Goal: Obtain resource: Obtain resource

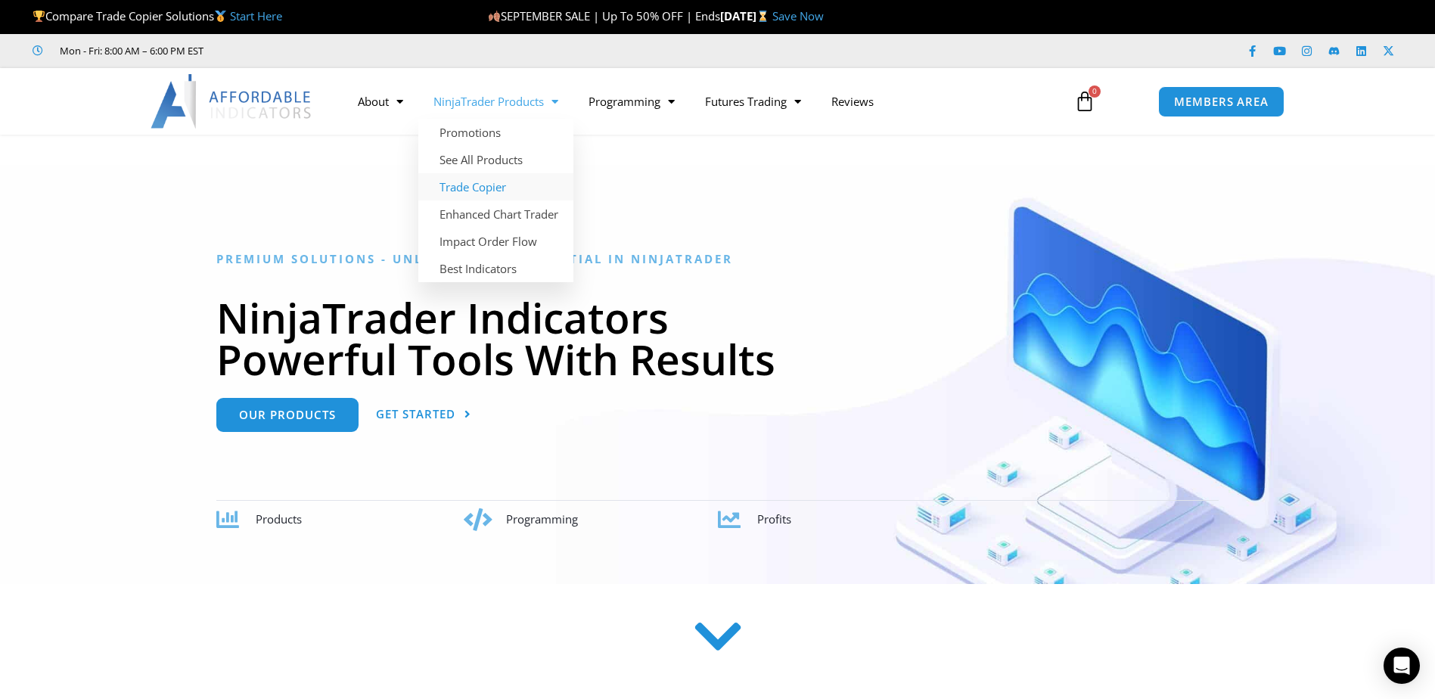
click at [459, 185] on link "Trade Copier" at bounding box center [495, 186] width 155 height 27
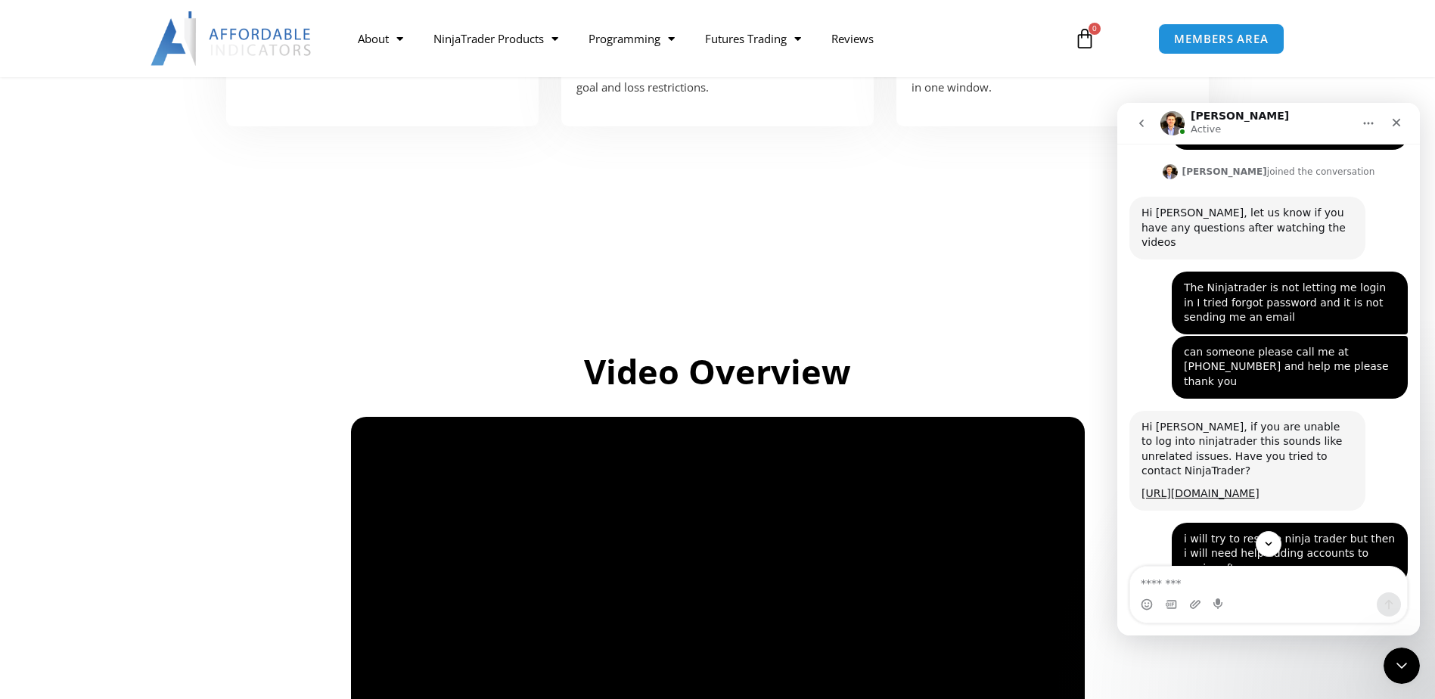
scroll to position [7094, 0]
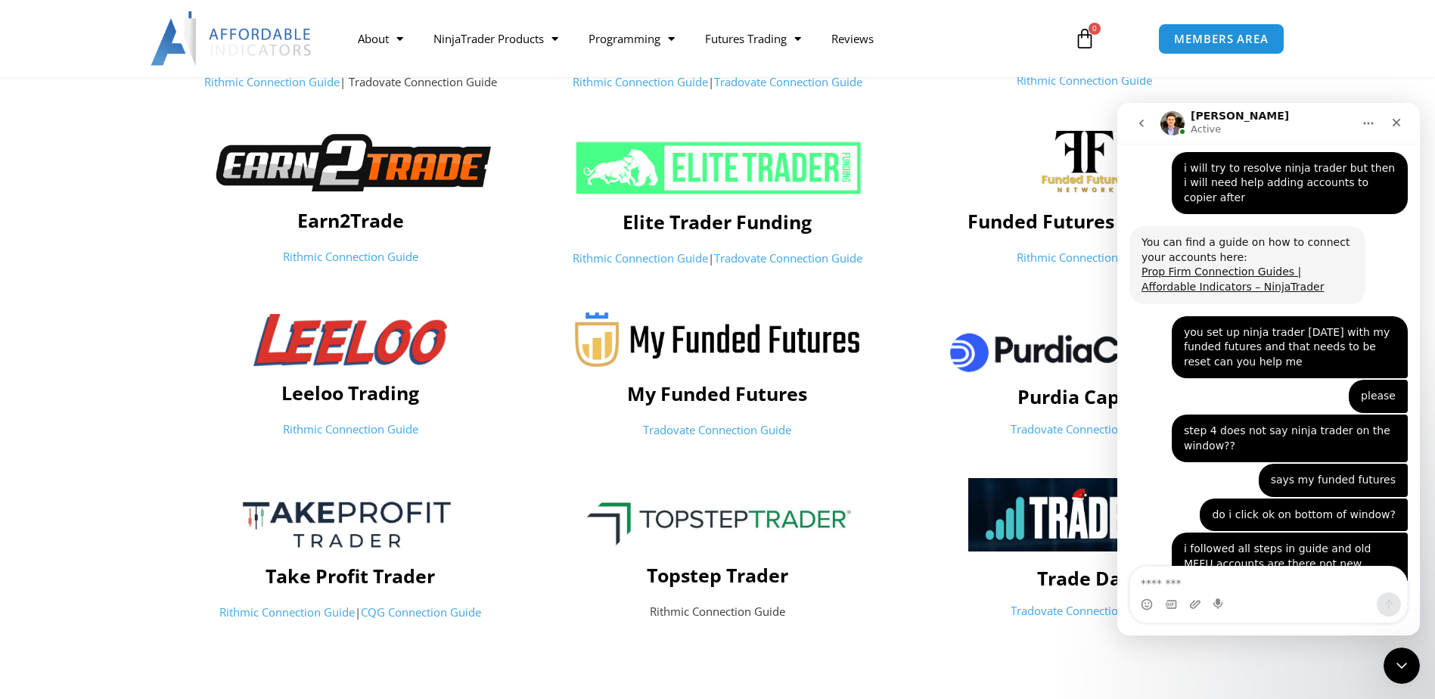
scroll to position [7548, 0]
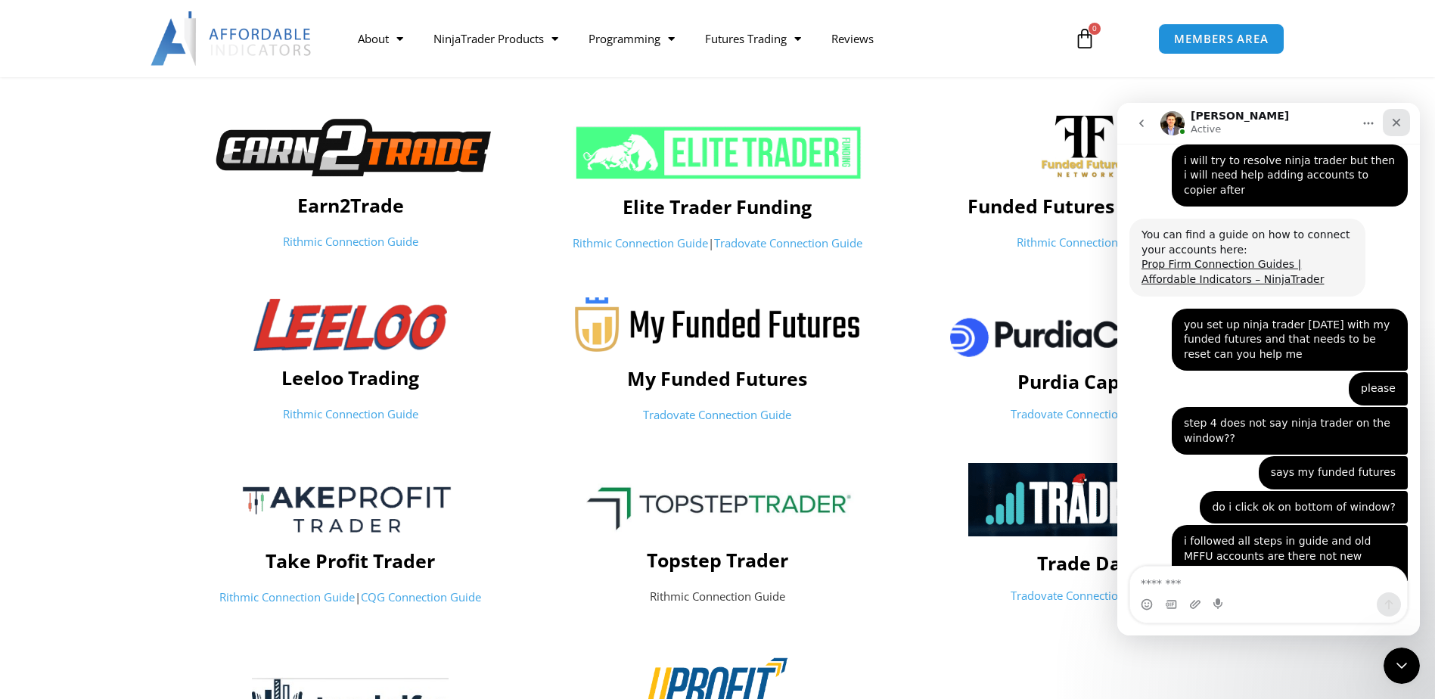
click at [1394, 123] on icon "Close" at bounding box center [1397, 123] width 12 height 12
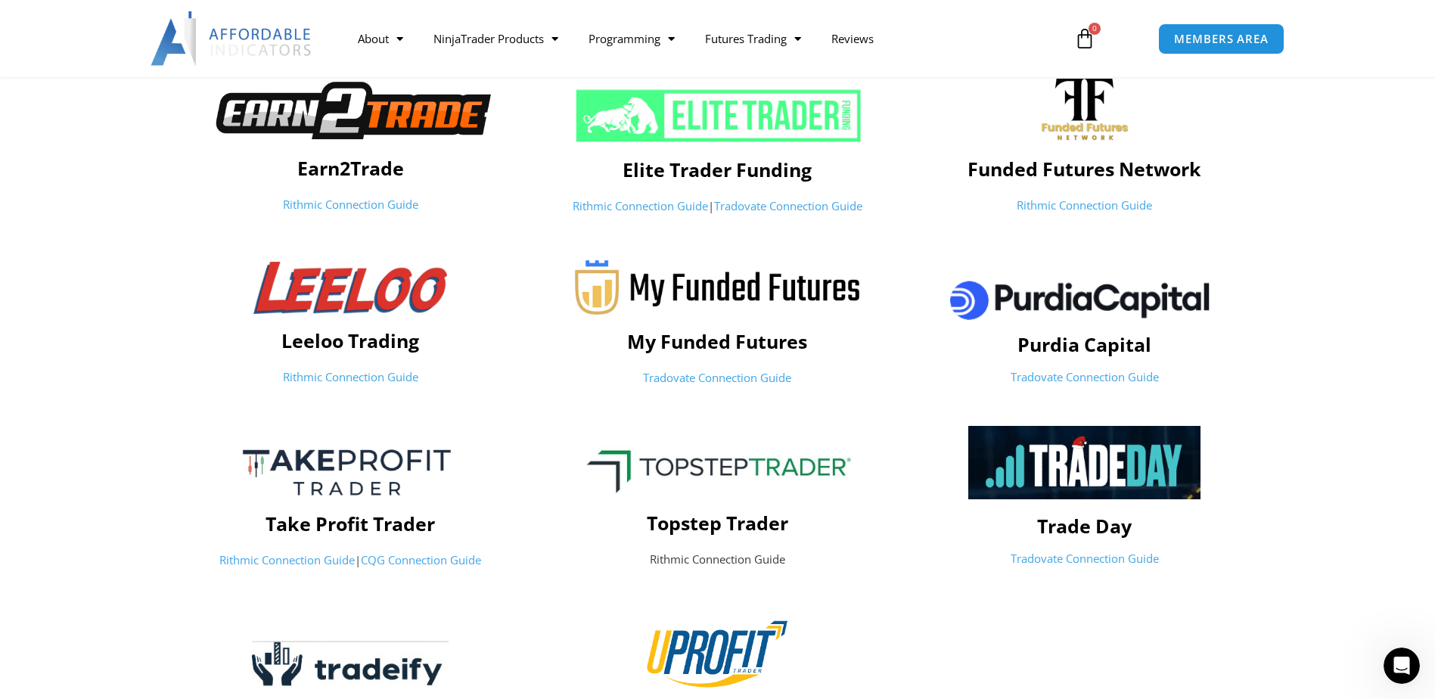
scroll to position [454, 0]
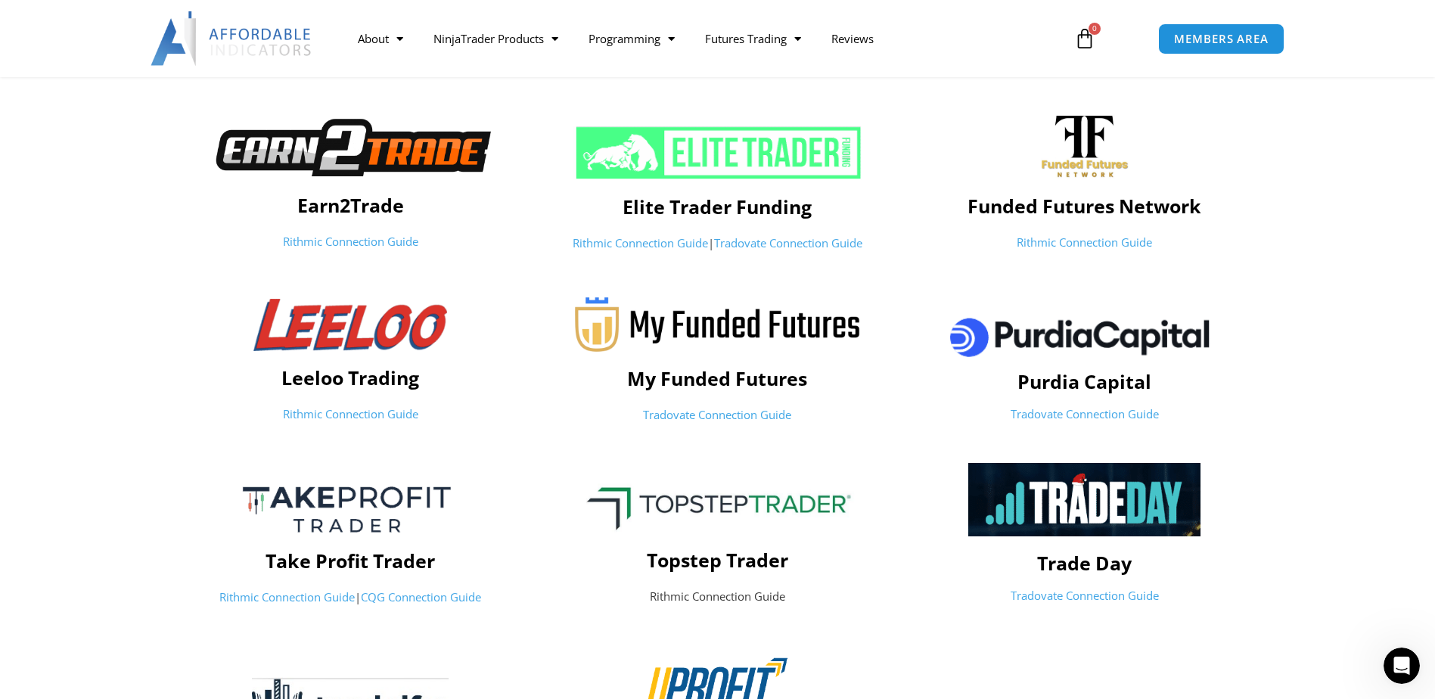
click at [700, 415] on link "Tradovate Connection Guide" at bounding box center [717, 414] width 148 height 15
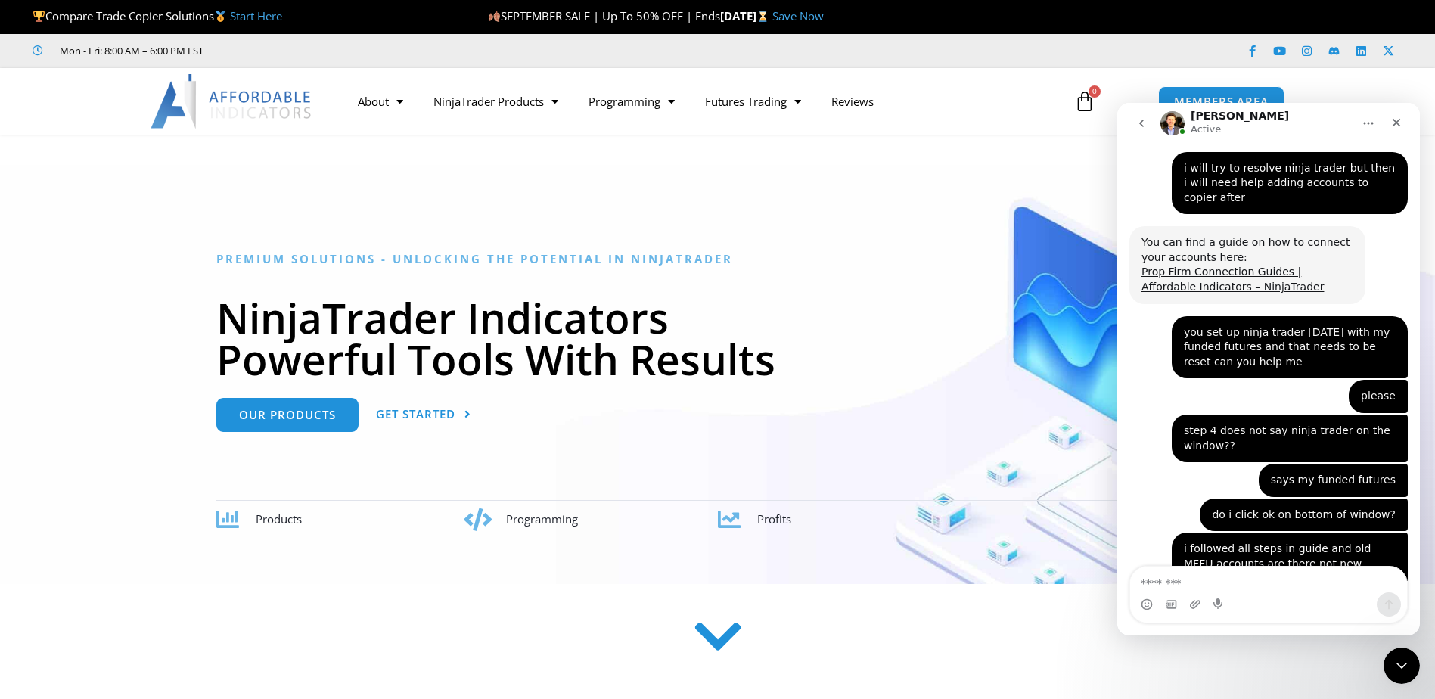
scroll to position [7548, 0]
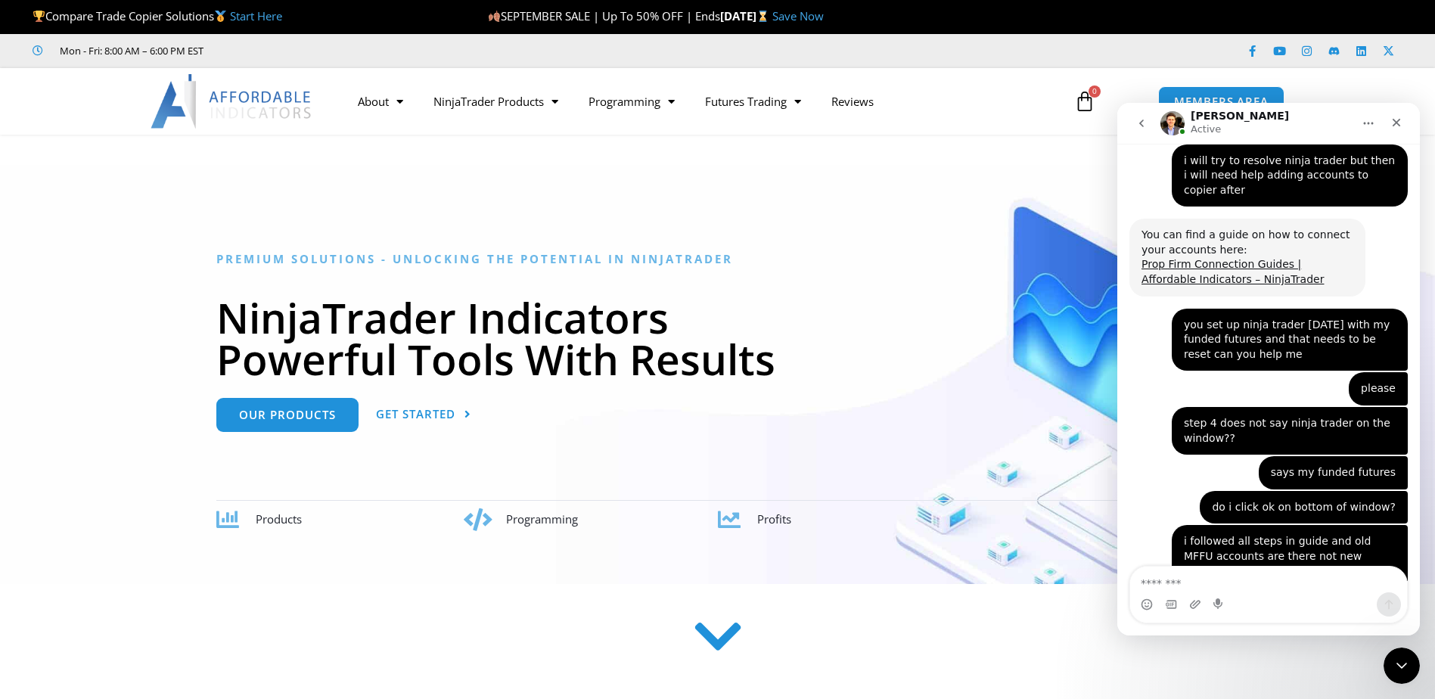
click at [1258, 587] on textarea "Message…" at bounding box center [1269, 580] width 277 height 26
type textarea "**********"
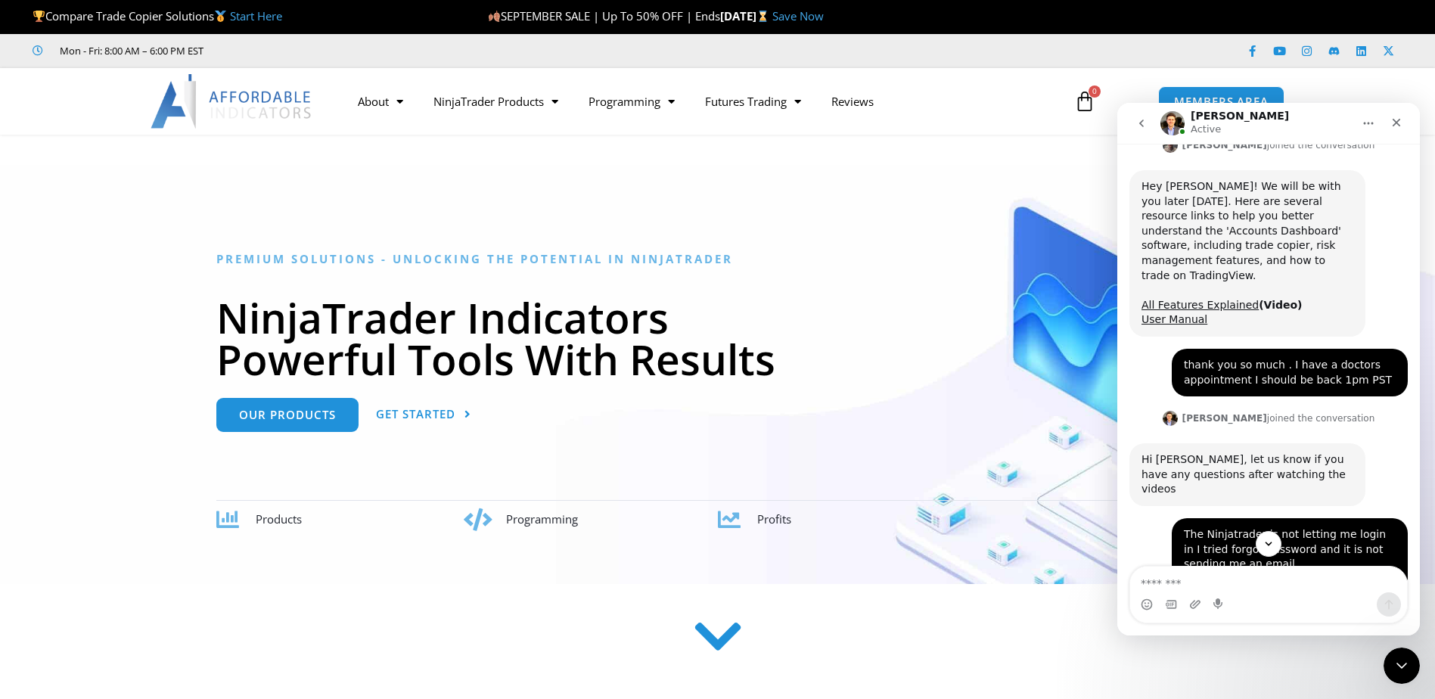
scroll to position [6953, 0]
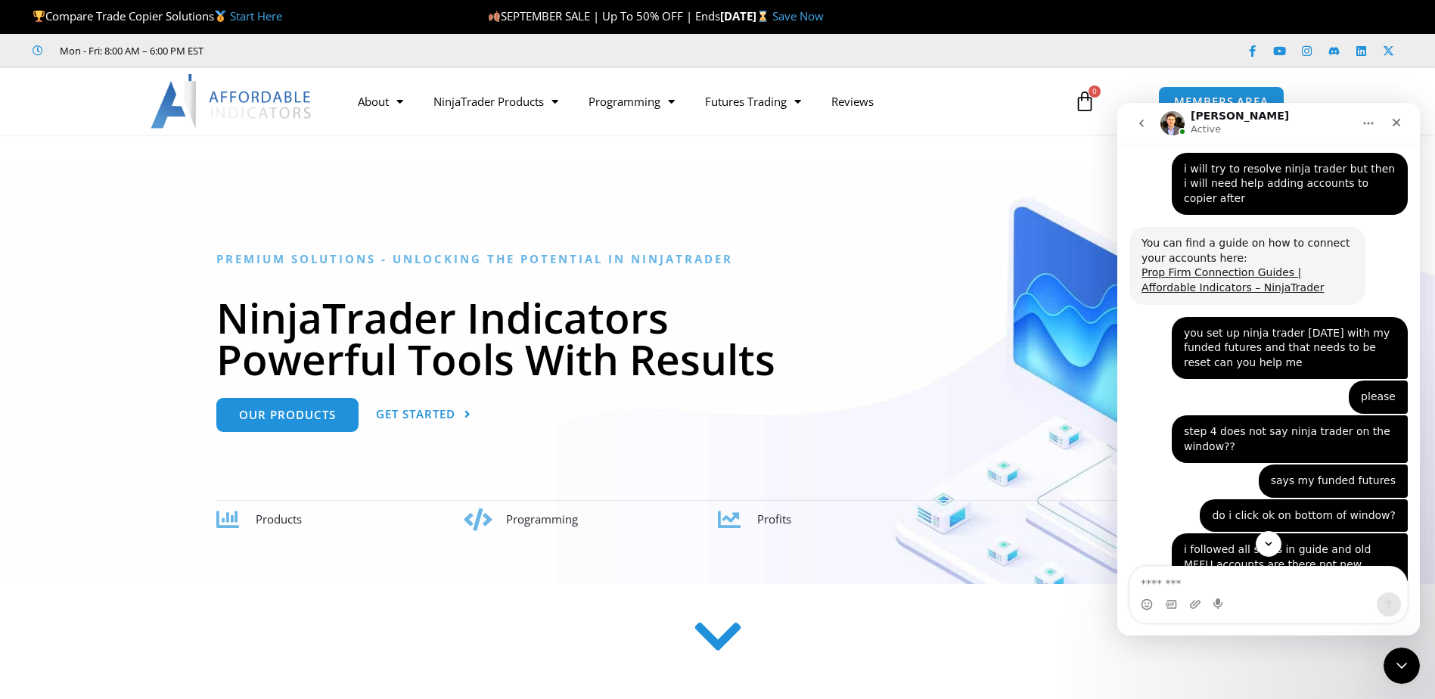
scroll to position [7650, 0]
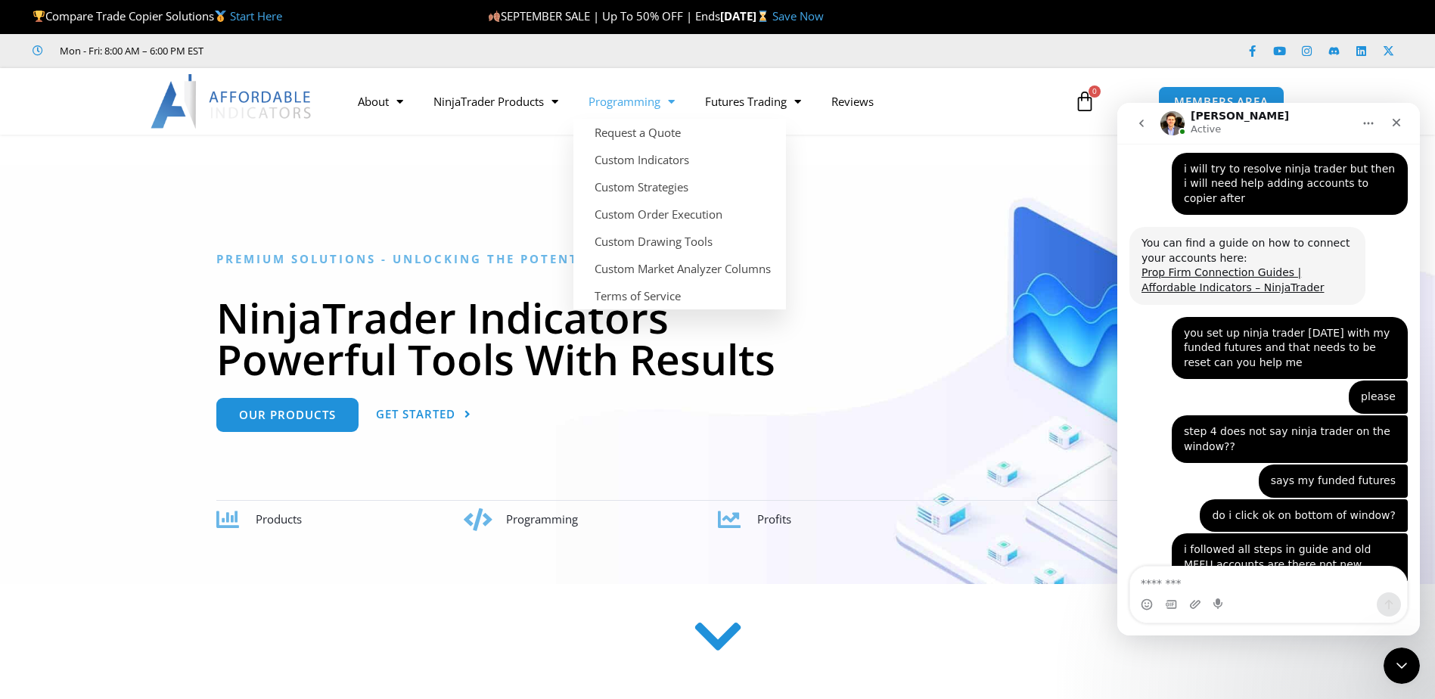
scroll to position [7634, 0]
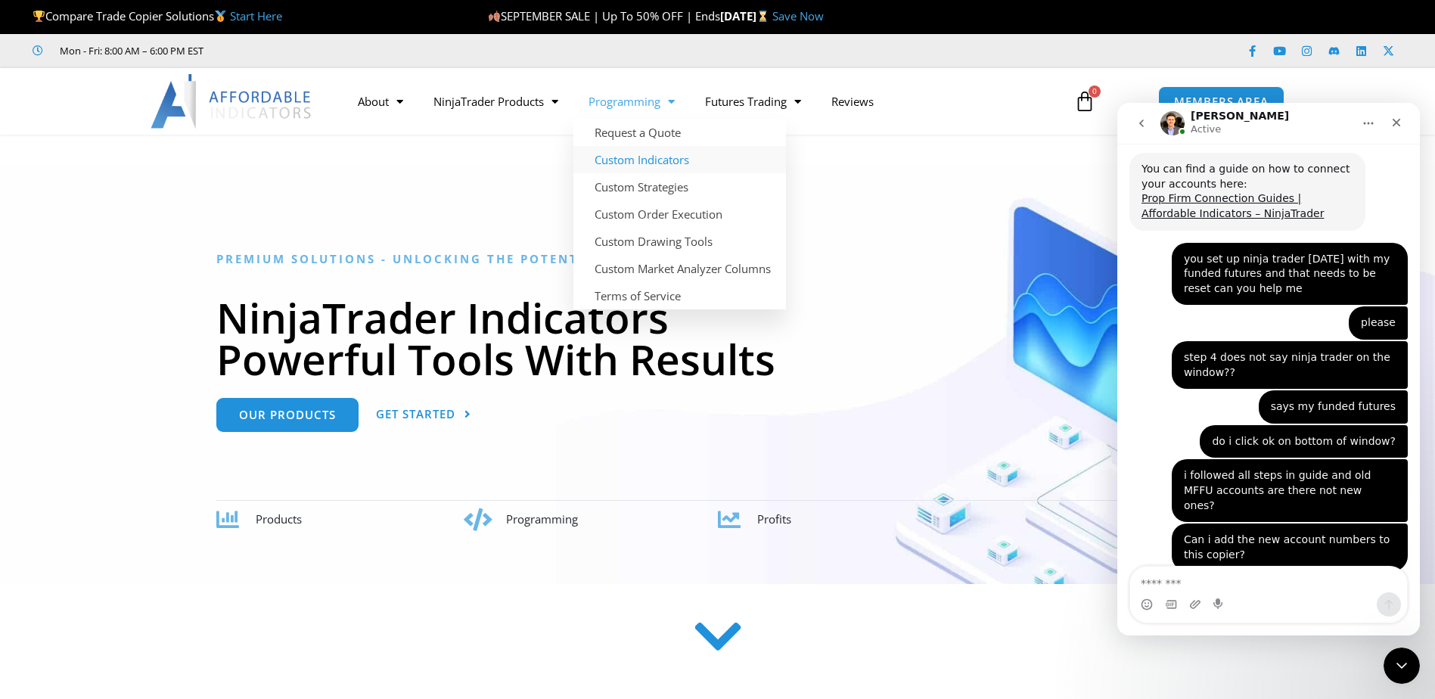
click at [642, 162] on link "Custom Indicators" at bounding box center [680, 159] width 213 height 27
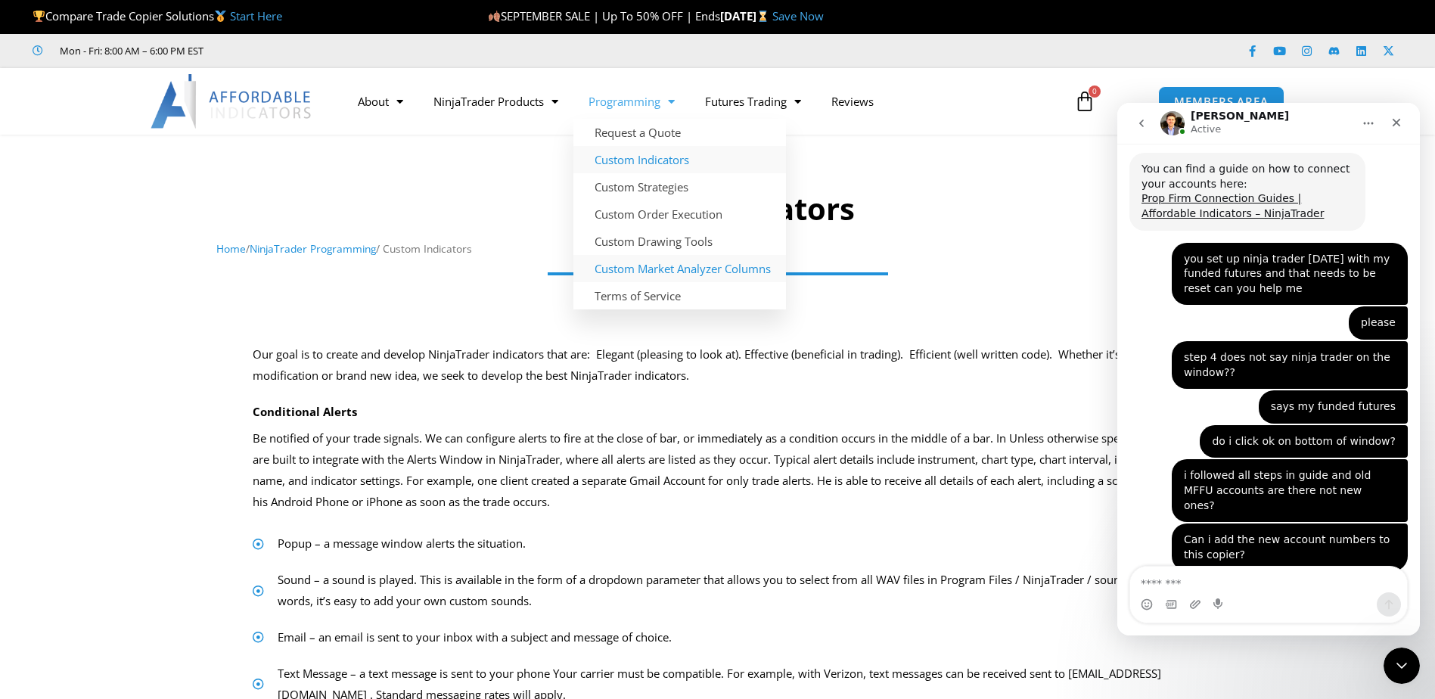
click at [664, 272] on link "Custom Market Analyzer Columns" at bounding box center [680, 268] width 213 height 27
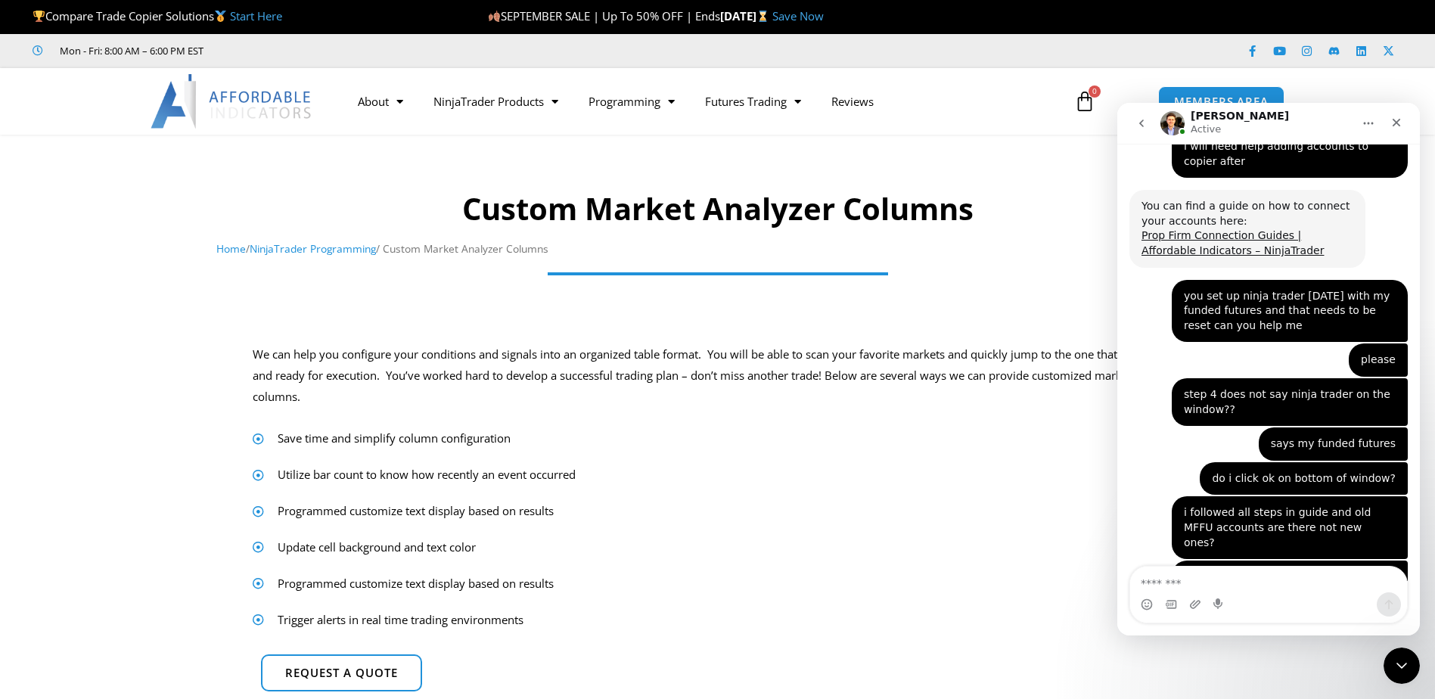
scroll to position [7634, 0]
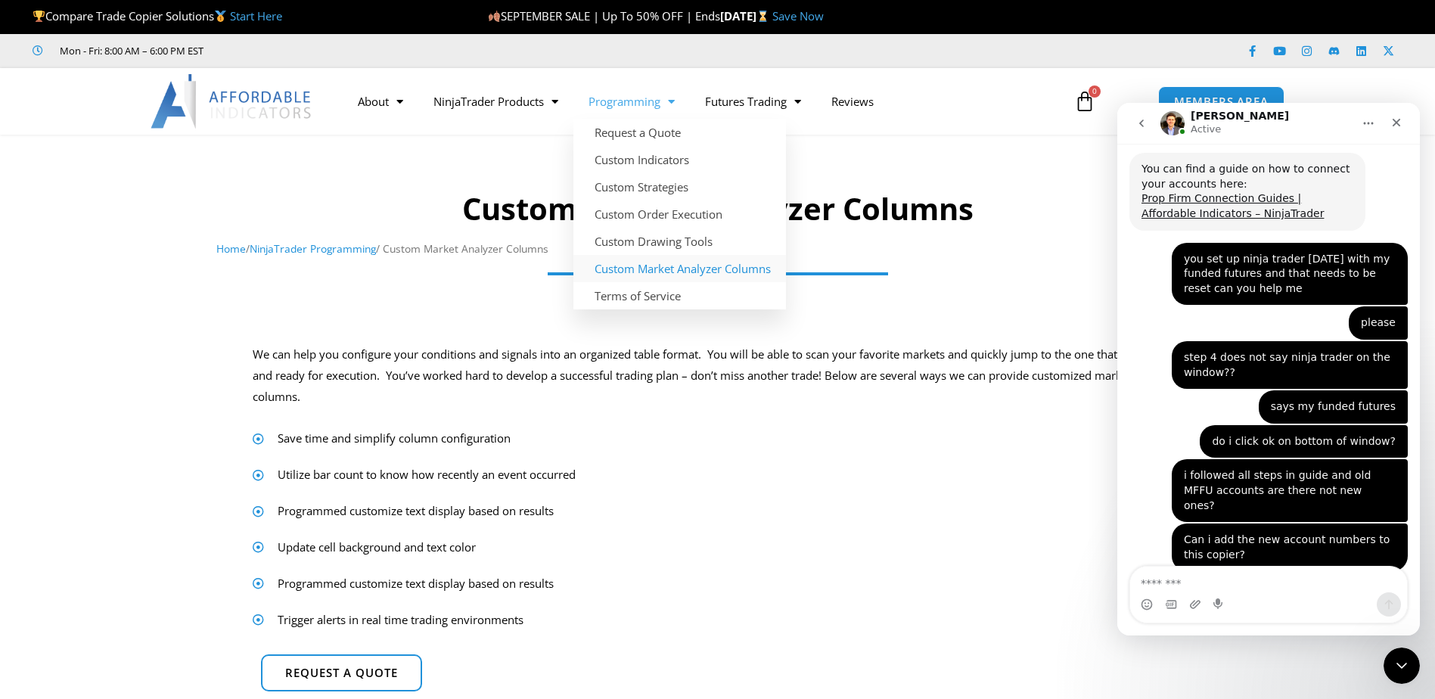
click at [675, 100] on span "Menu" at bounding box center [668, 102] width 14 height 26
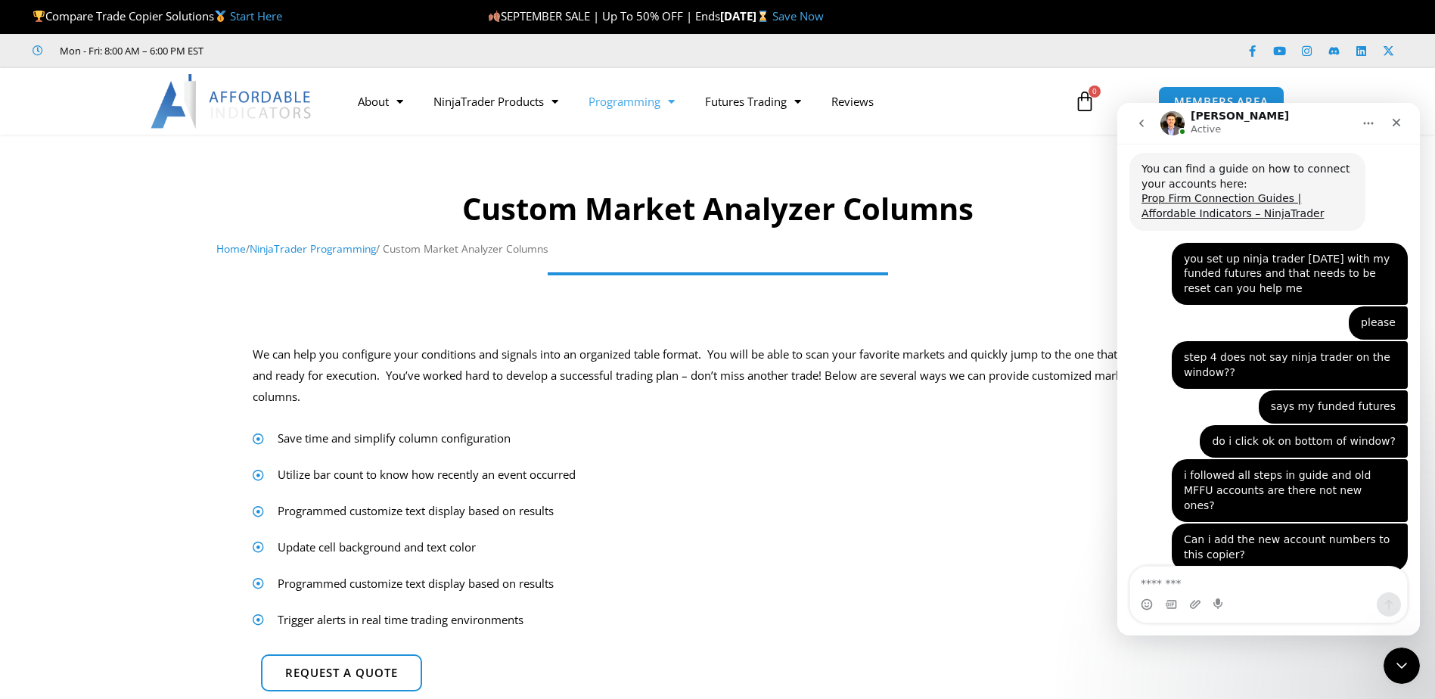
click at [675, 100] on span "Menu" at bounding box center [668, 102] width 14 height 26
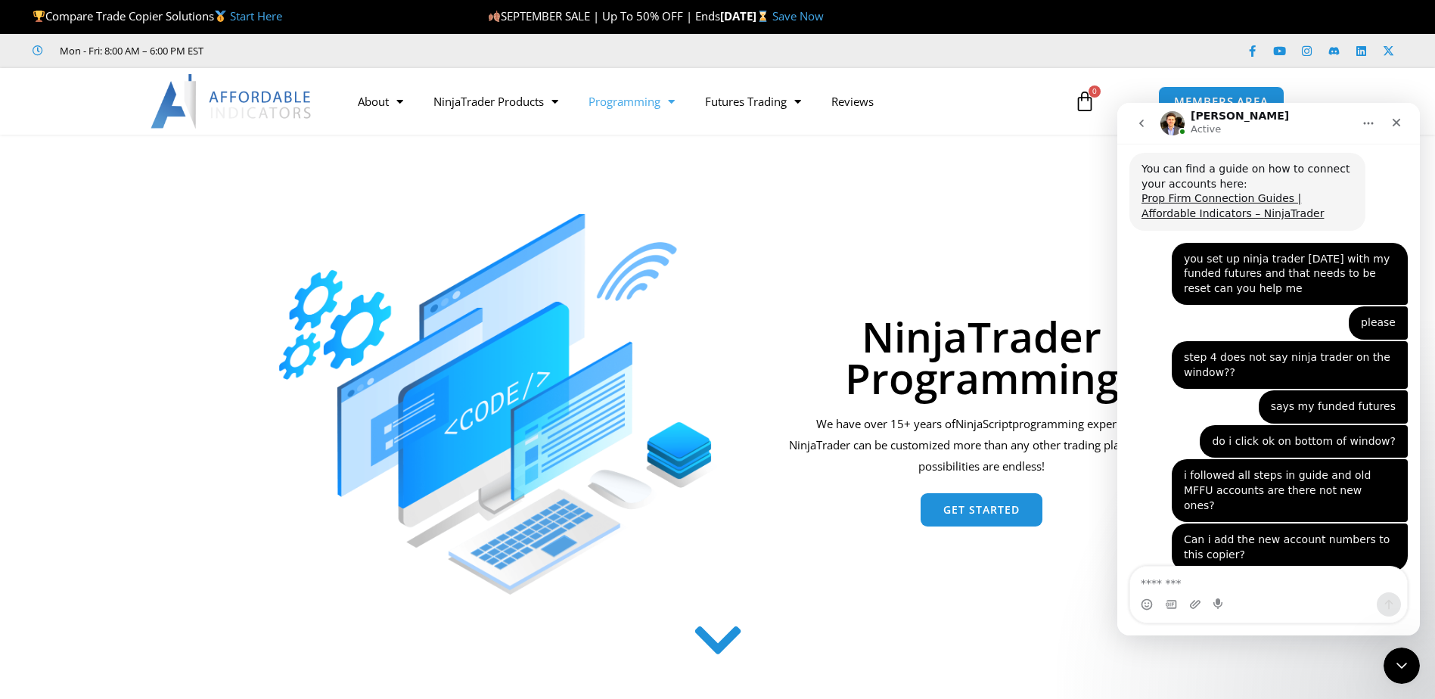
scroll to position [76, 0]
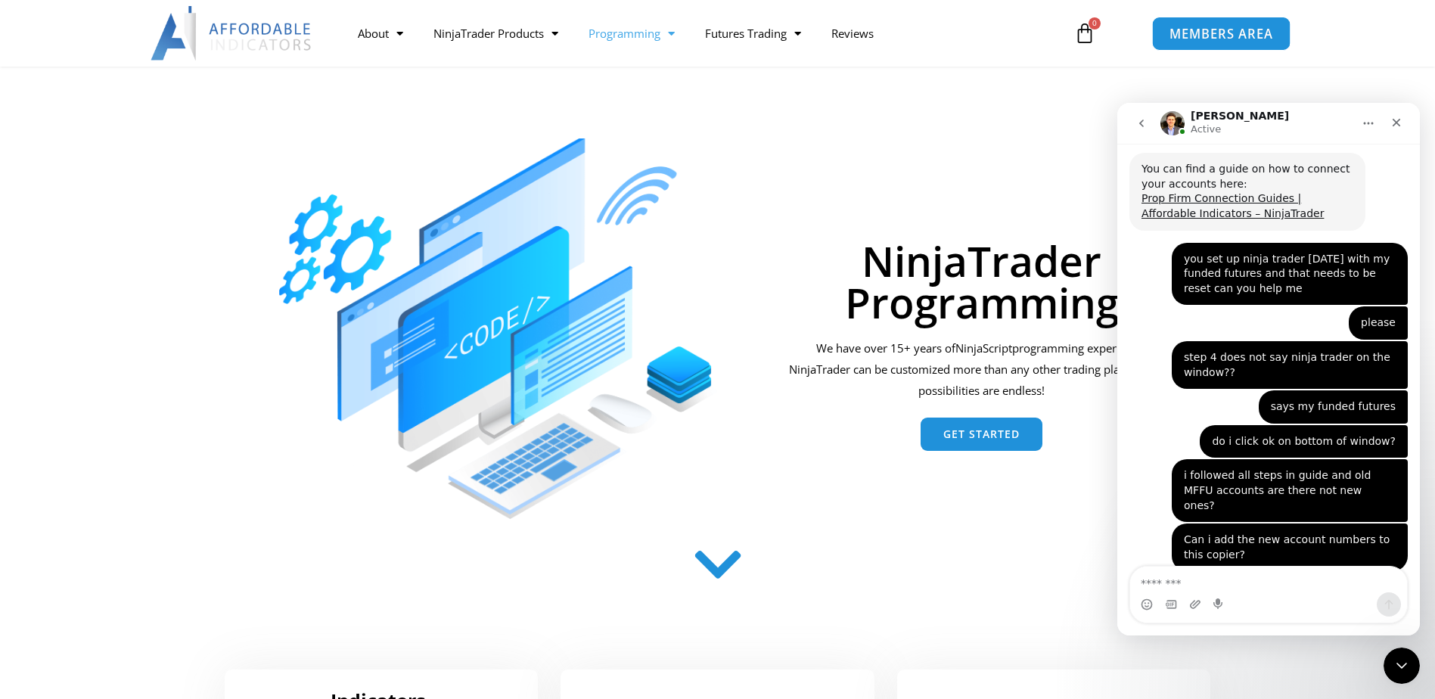
click at [1210, 38] on span "MEMBERS AREA" at bounding box center [1222, 33] width 104 height 13
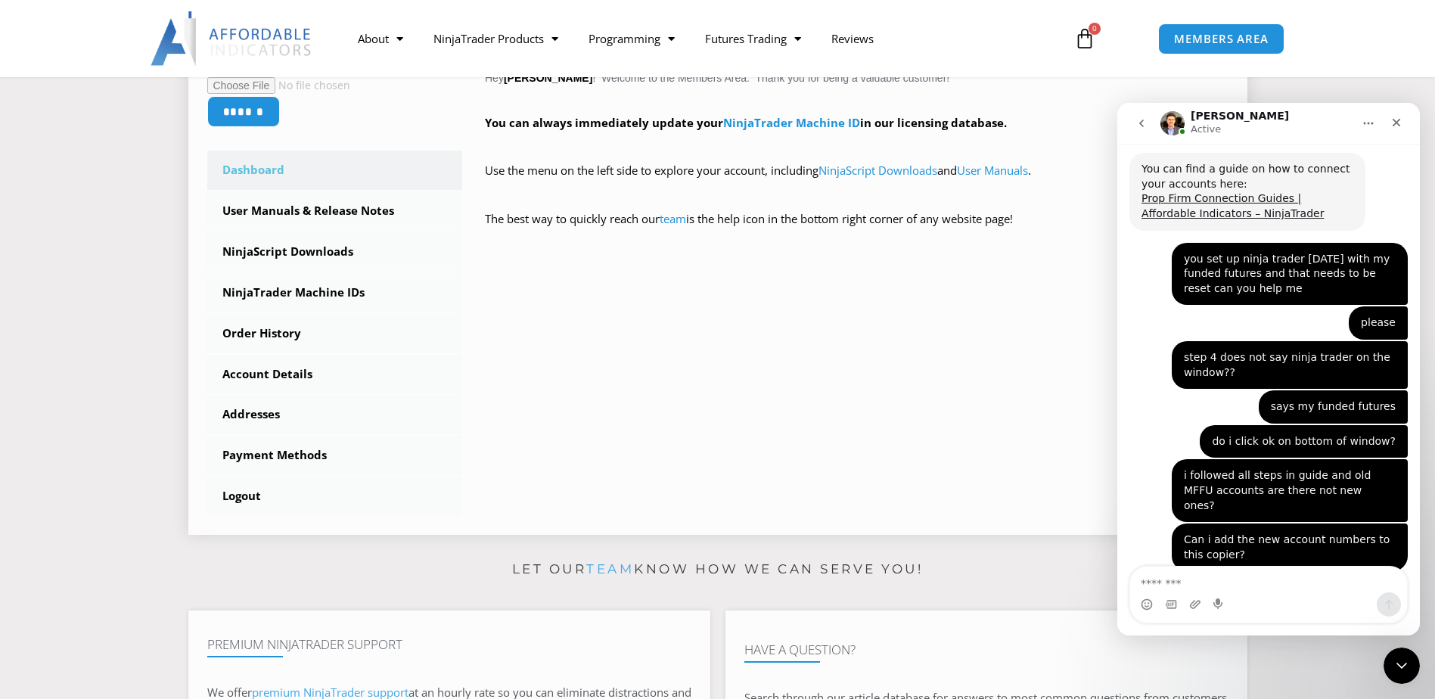
scroll to position [378, 0]
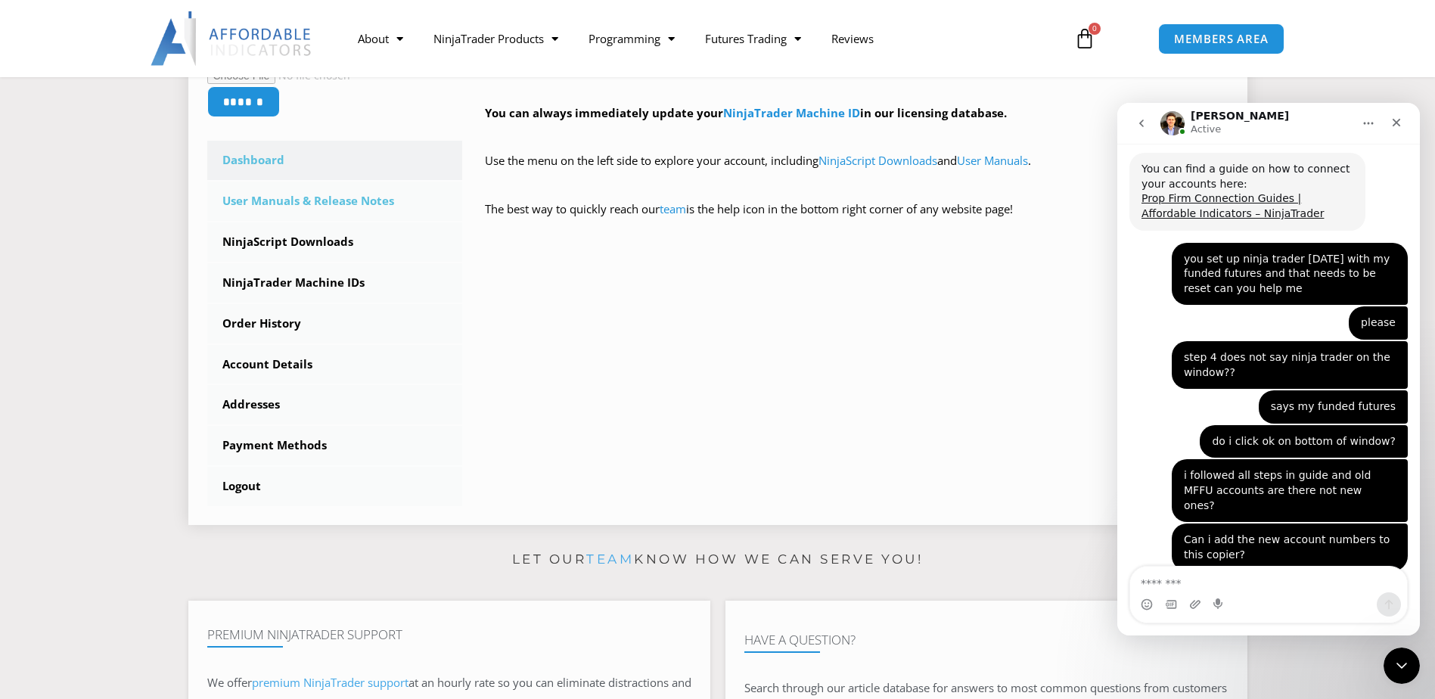
click at [365, 202] on link "User Manuals & Release Notes" at bounding box center [335, 201] width 256 height 39
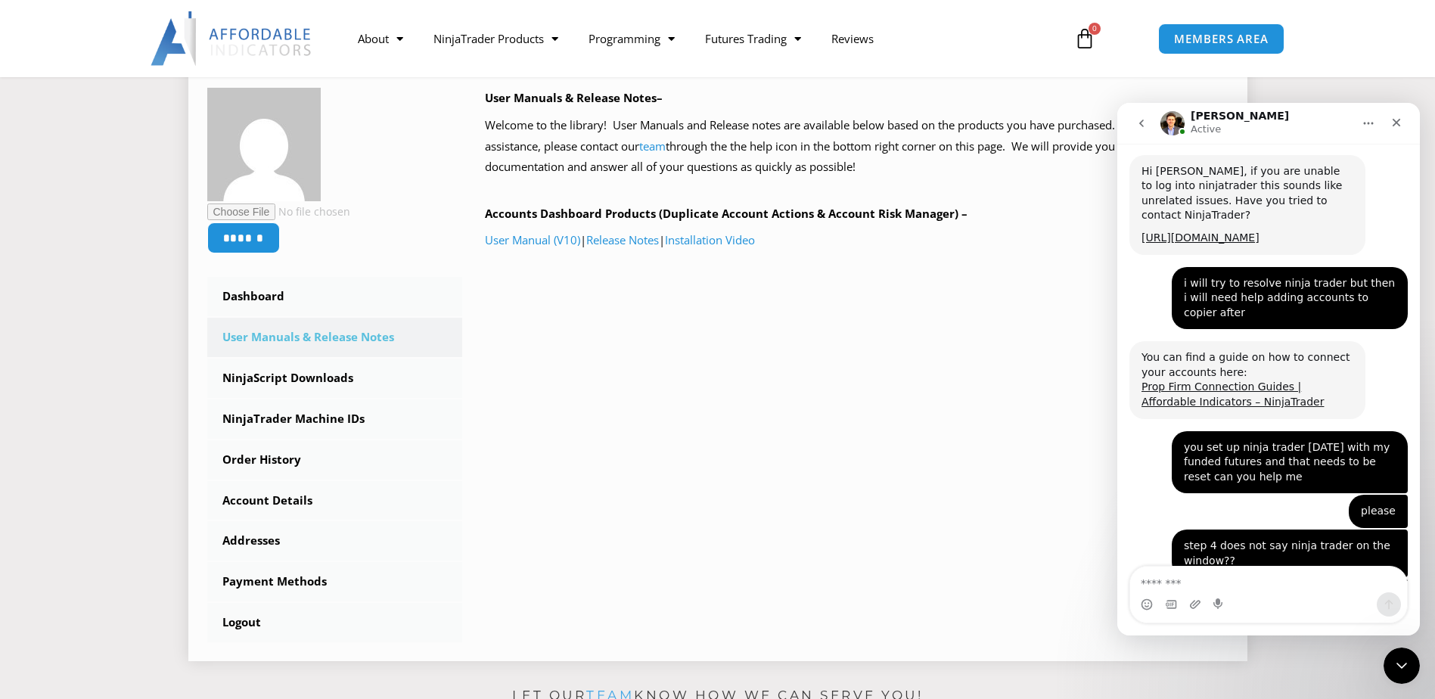
scroll to position [7634, 0]
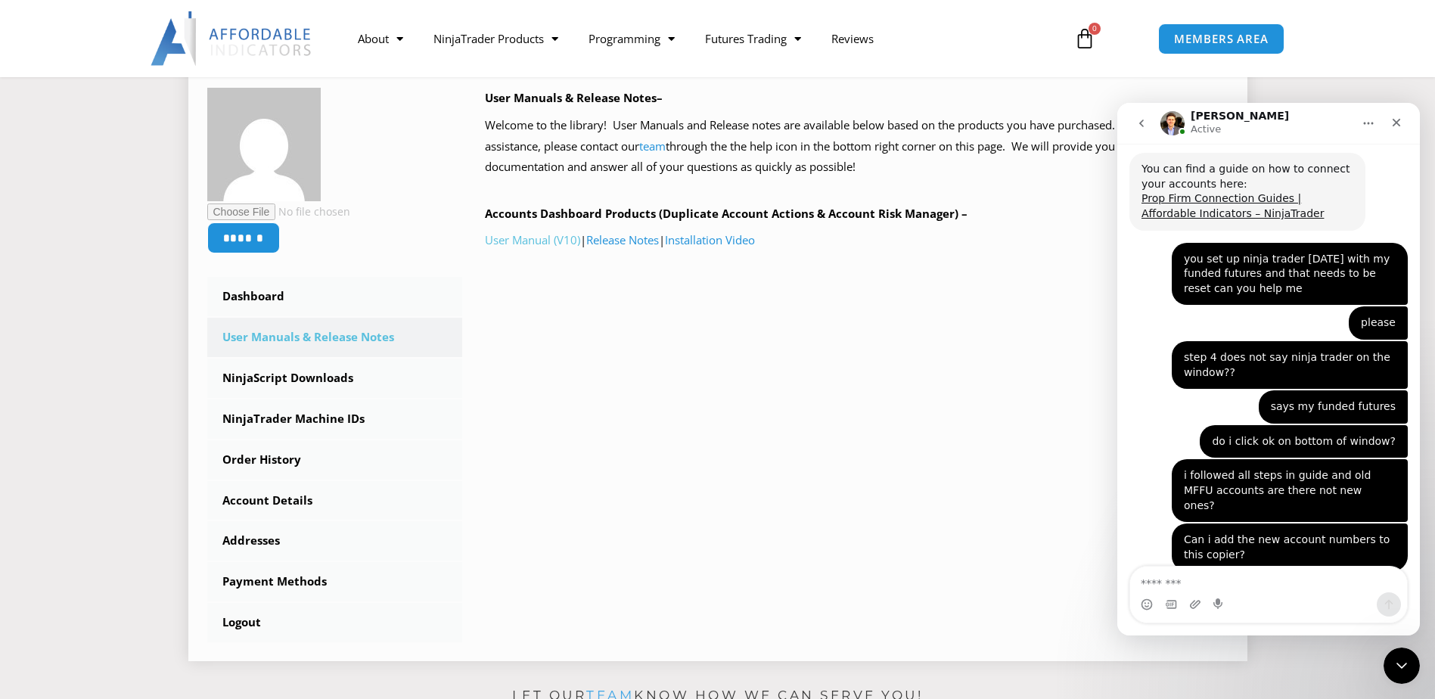
click at [523, 241] on link "User Manual (V10)" at bounding box center [532, 239] width 95 height 15
click at [720, 240] on link "Installation Video" at bounding box center [710, 239] width 90 height 15
